Goal: Register for event/course

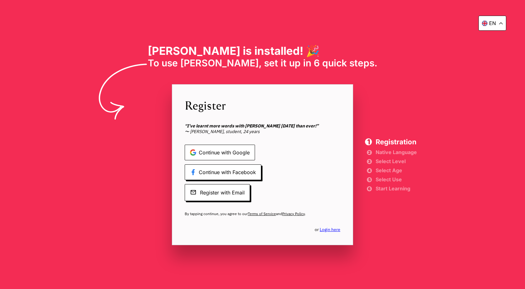
click at [229, 150] on span "Continue with Google" at bounding box center [220, 152] width 70 height 16
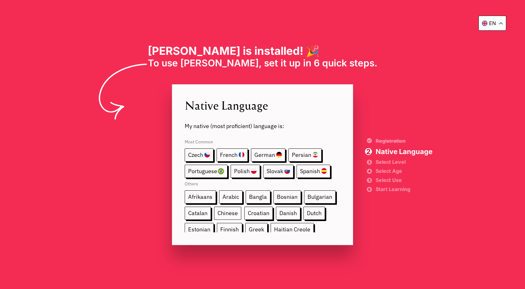
scroll to position [31, 0]
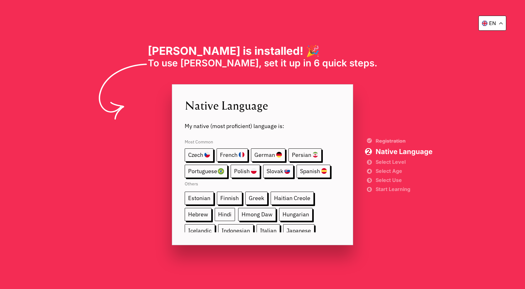
click at [229, 216] on span "Hindi" at bounding box center [225, 214] width 20 height 13
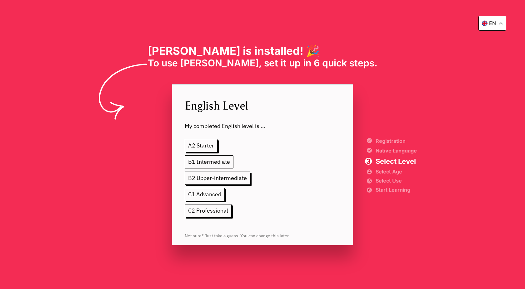
click at [226, 162] on span "B1 Intermediate" at bounding box center [209, 161] width 49 height 13
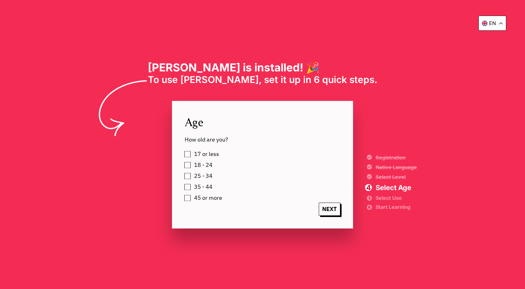
click at [192, 162] on label "18 - 24" at bounding box center [202, 164] width 21 height 9
click at [192, 161] on label "18 - 24" at bounding box center [202, 164] width 21 height 9
click at [192, 156] on label "17 or less" at bounding box center [205, 153] width 27 height 9
click at [315, 206] on div "NEXT" at bounding box center [263, 208] width 156 height 13
click at [325, 207] on span "NEXT" at bounding box center [330, 208] width 22 height 13
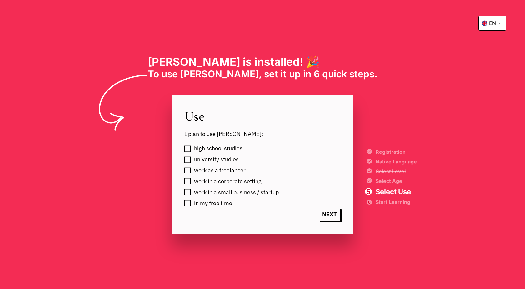
click at [192, 147] on label "high school studies" at bounding box center [217, 148] width 51 height 9
click at [339, 213] on span "NEXT" at bounding box center [330, 214] width 22 height 13
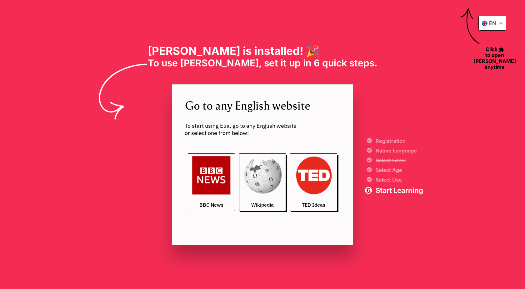
click at [210, 179] on img at bounding box center [211, 175] width 38 height 38
click at [489, 17] on div "en" at bounding box center [493, 23] width 28 height 15
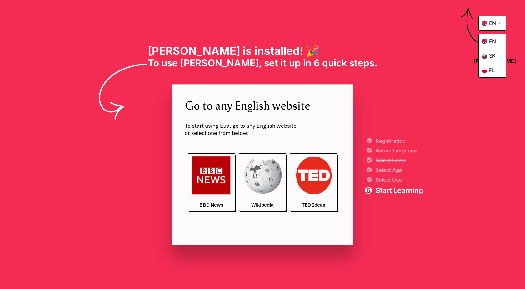
click at [489, 17] on div "en" at bounding box center [493, 23] width 28 height 15
click at [439, 42] on div "en [PERSON_NAME] is installed! 🎉 To use [PERSON_NAME], set it up in 6 quick ste…" at bounding box center [262, 144] width 525 height 289
